Goal: Task Accomplishment & Management: Manage account settings

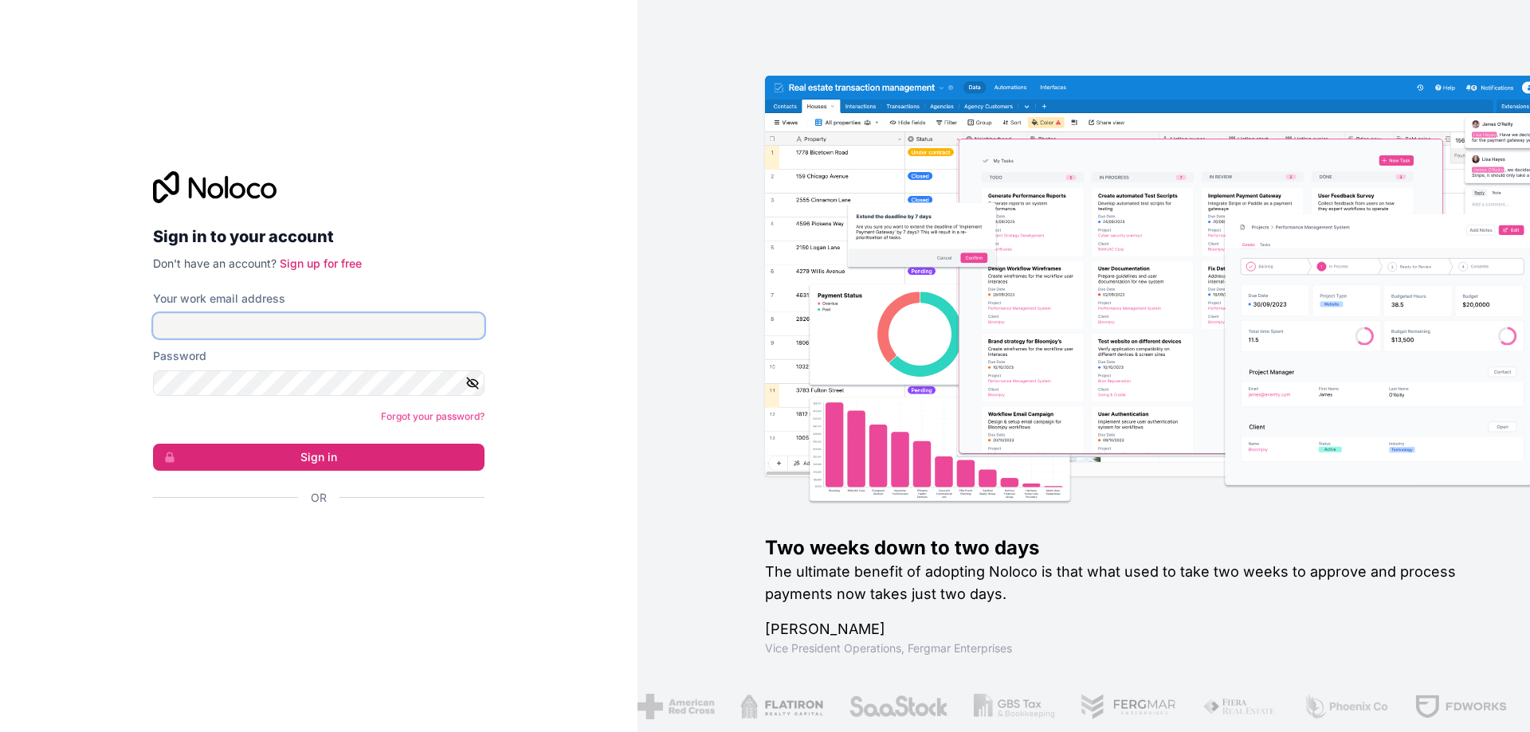
click at [257, 332] on input "Your work email address" at bounding box center [319, 326] width 332 height 26
click at [523, 225] on div "Sign in to your account Don't have an account? Sign up for free Your work email…" at bounding box center [319, 366] width 638 height 732
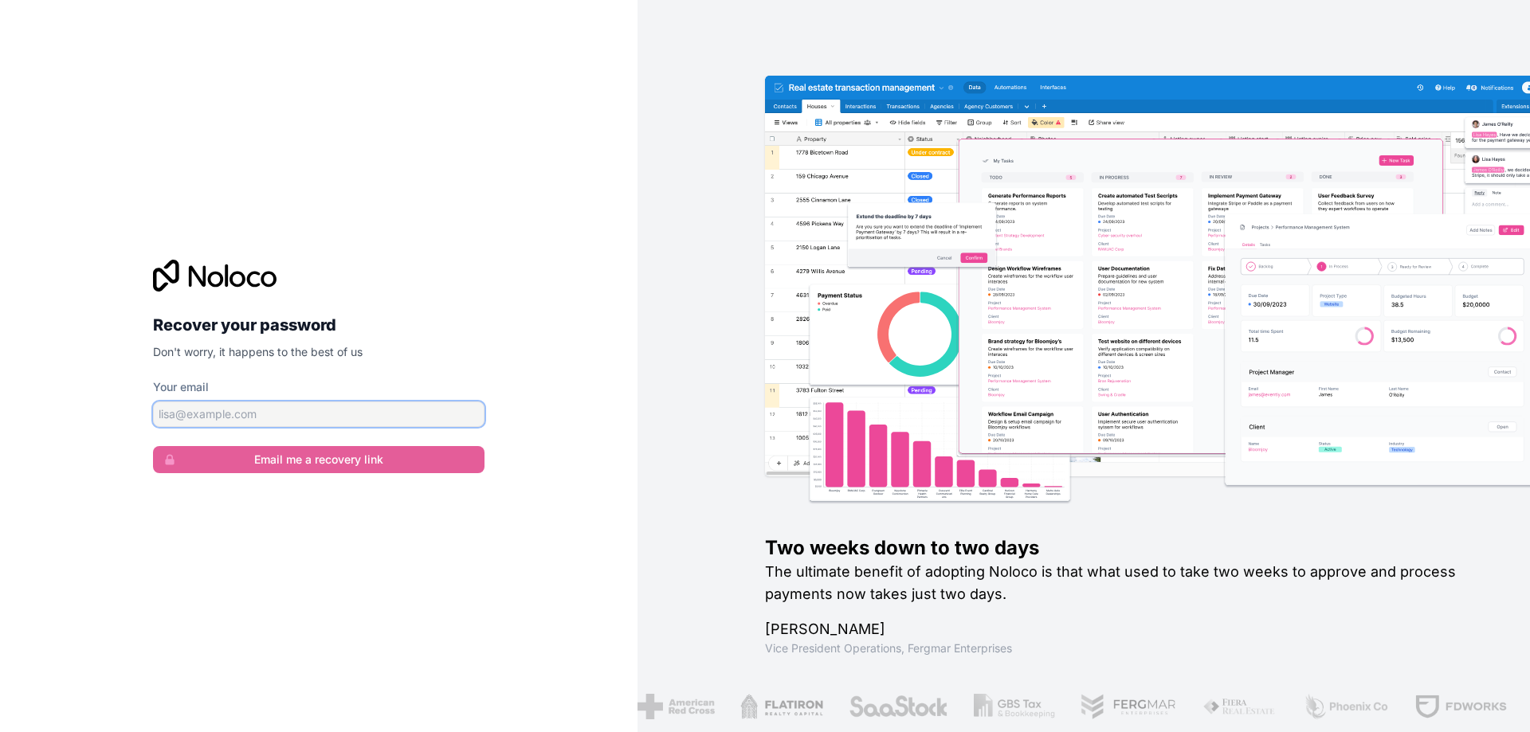
click at [371, 411] on input "Your email" at bounding box center [319, 415] width 332 height 26
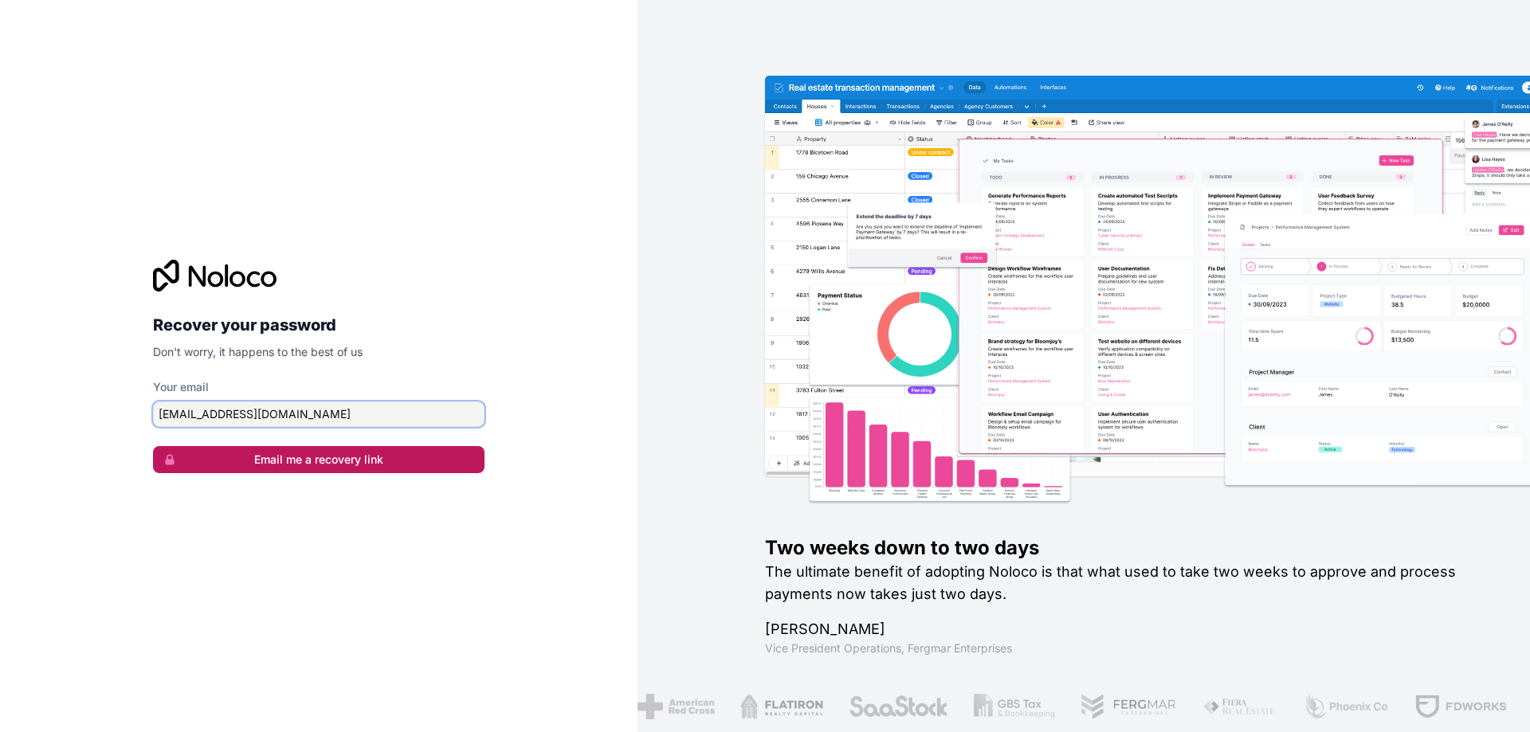
type input "patriciag@balmesvet.com"
click at [371, 459] on button "Email me a recovery link" at bounding box center [319, 459] width 332 height 27
